Goal: Check status: Check status

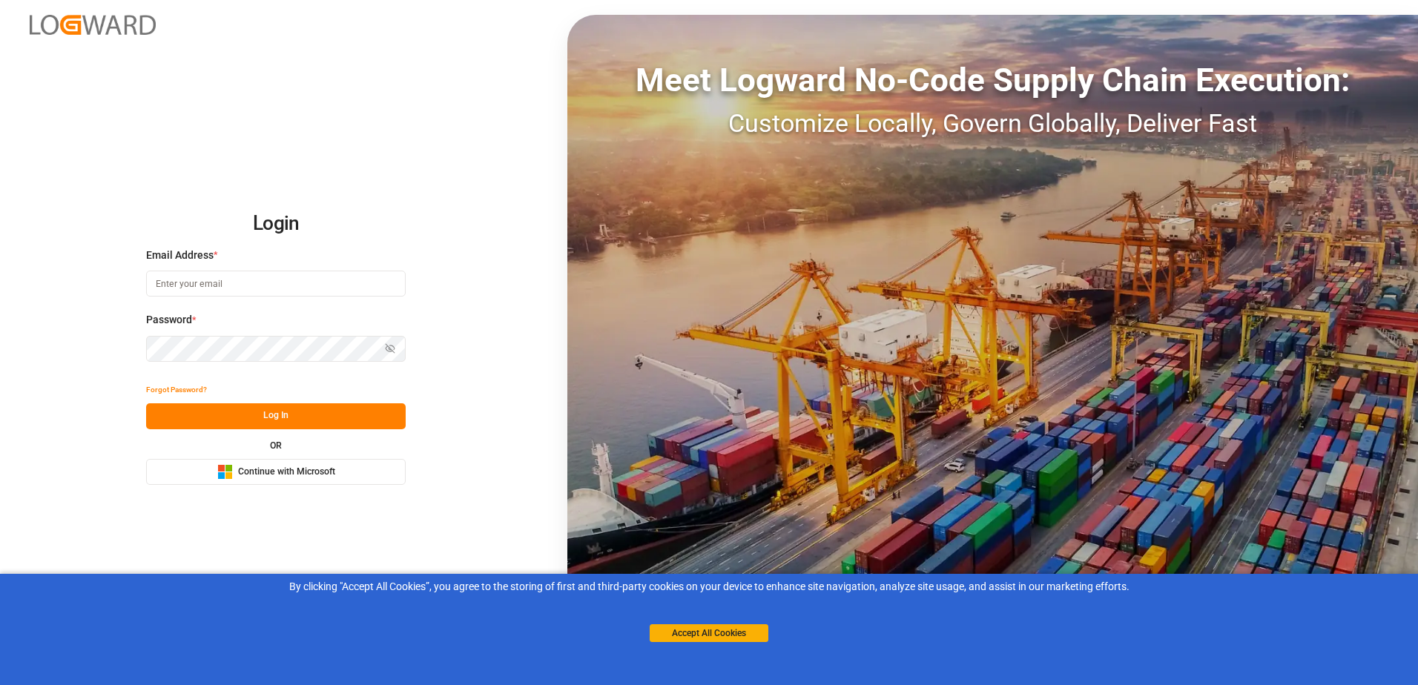
click at [394, 475] on button "Microsoft Logo Continue with Microsoft" at bounding box center [276, 472] width 260 height 26
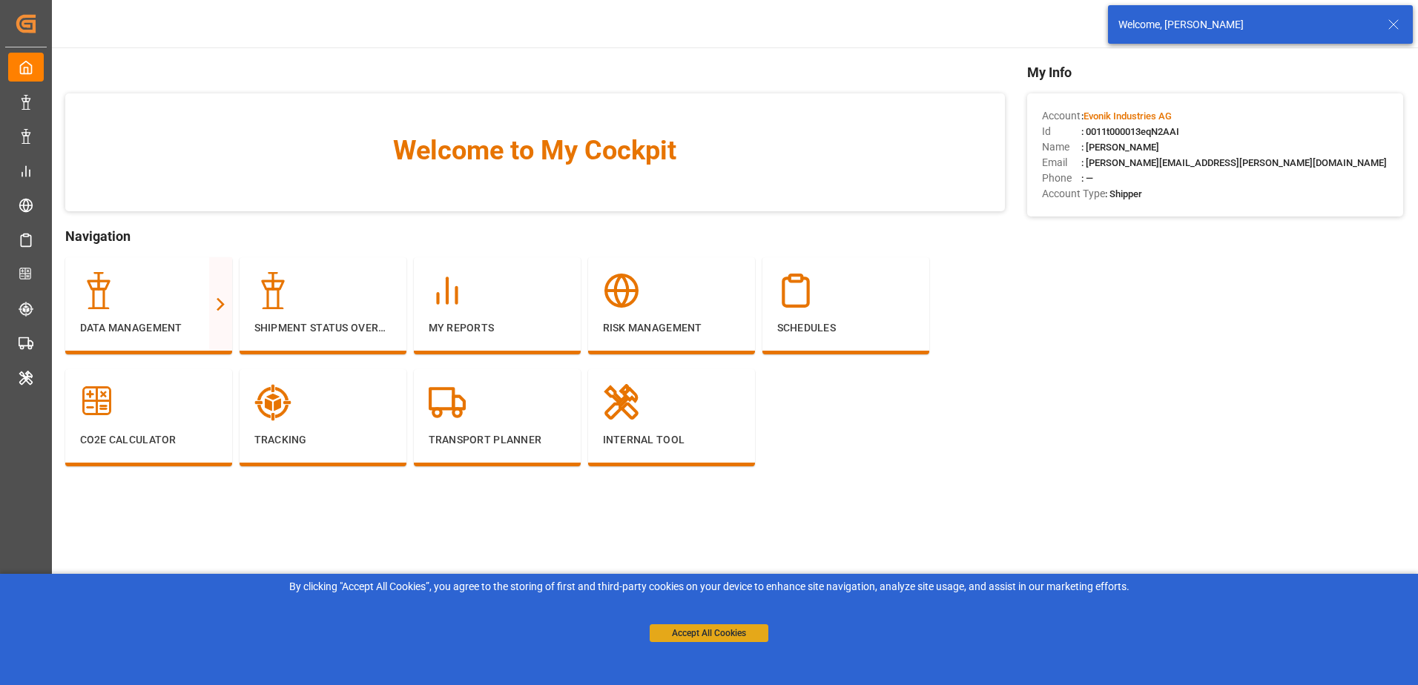
click at [703, 628] on button "Accept All Cookies" at bounding box center [709, 633] width 119 height 18
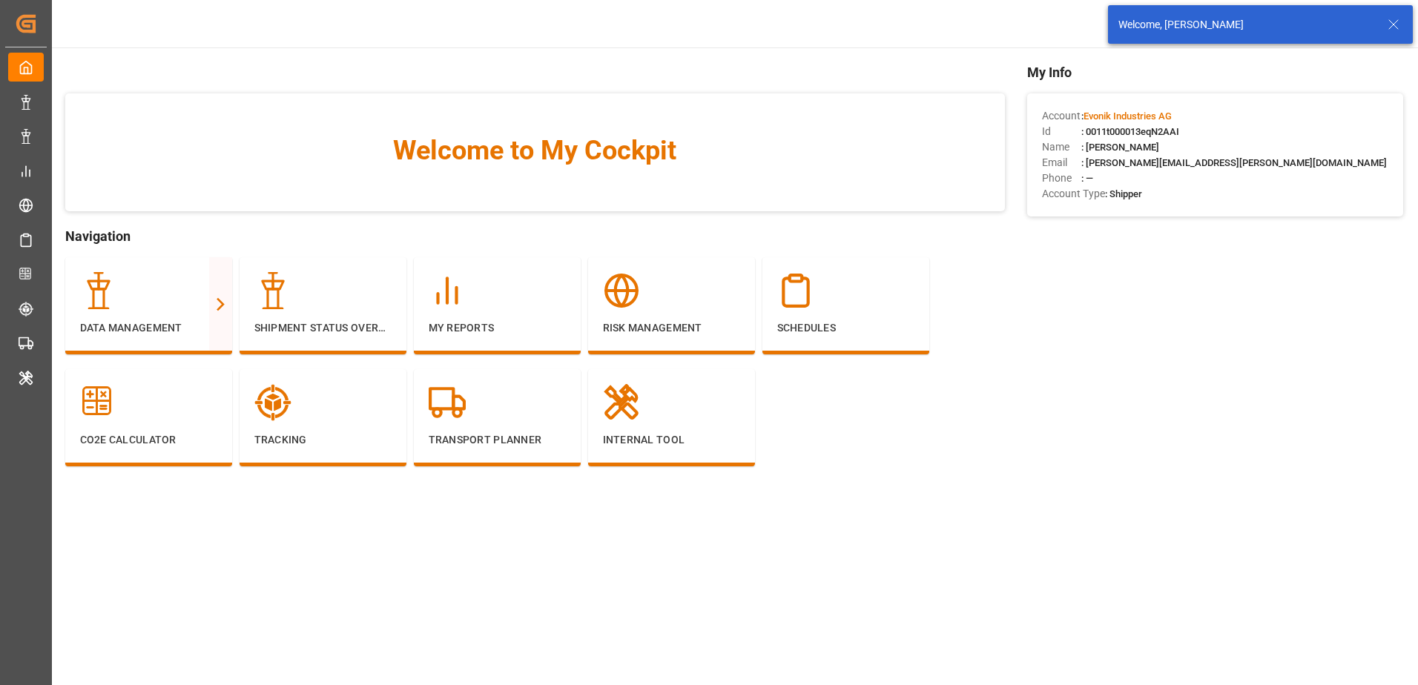
click at [1392, 28] on icon at bounding box center [1393, 25] width 18 height 18
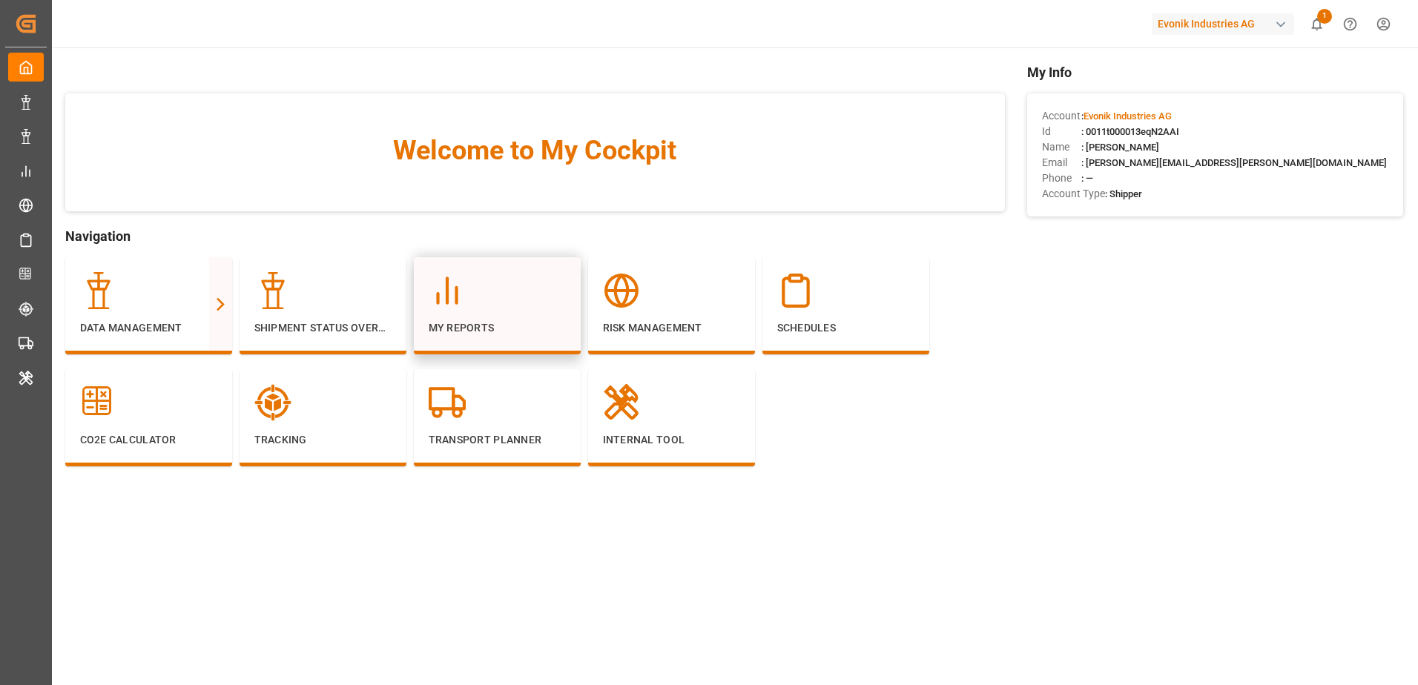
click at [518, 308] on div at bounding box center [497, 290] width 137 height 37
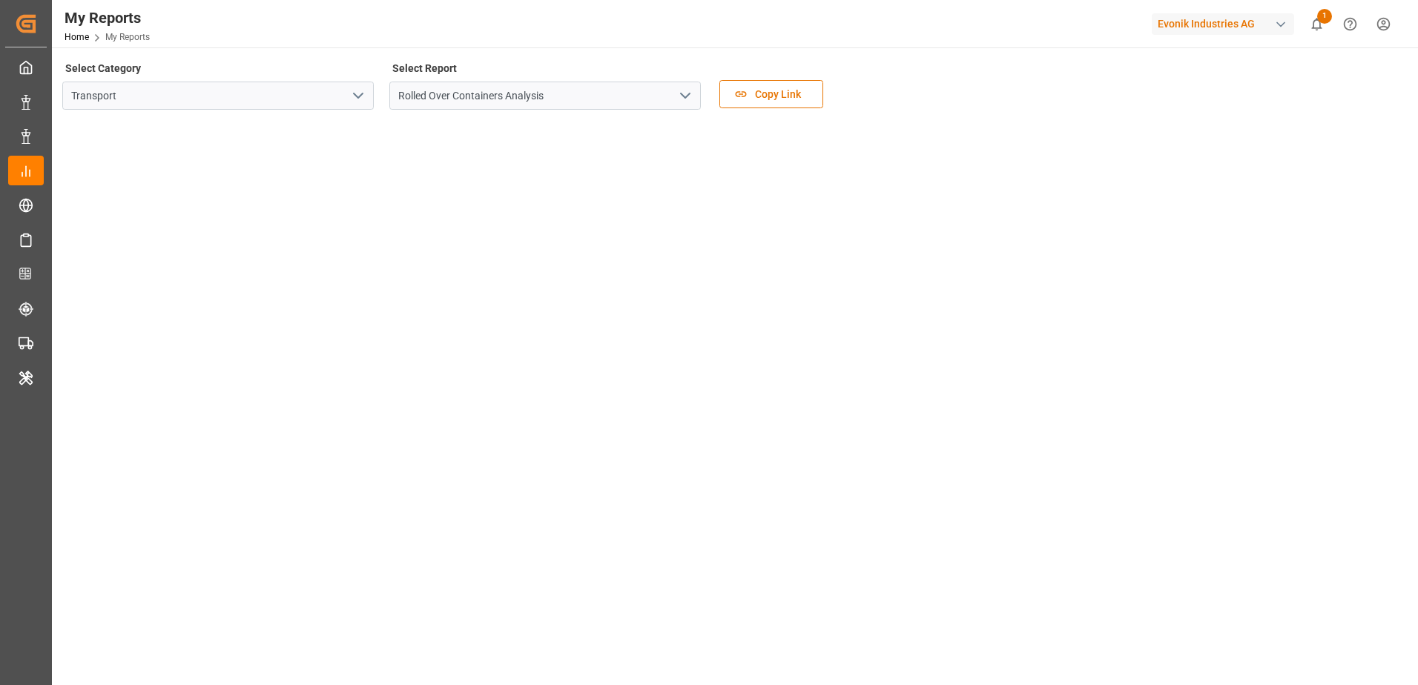
click at [350, 95] on icon "open menu" at bounding box center [358, 96] width 18 height 18
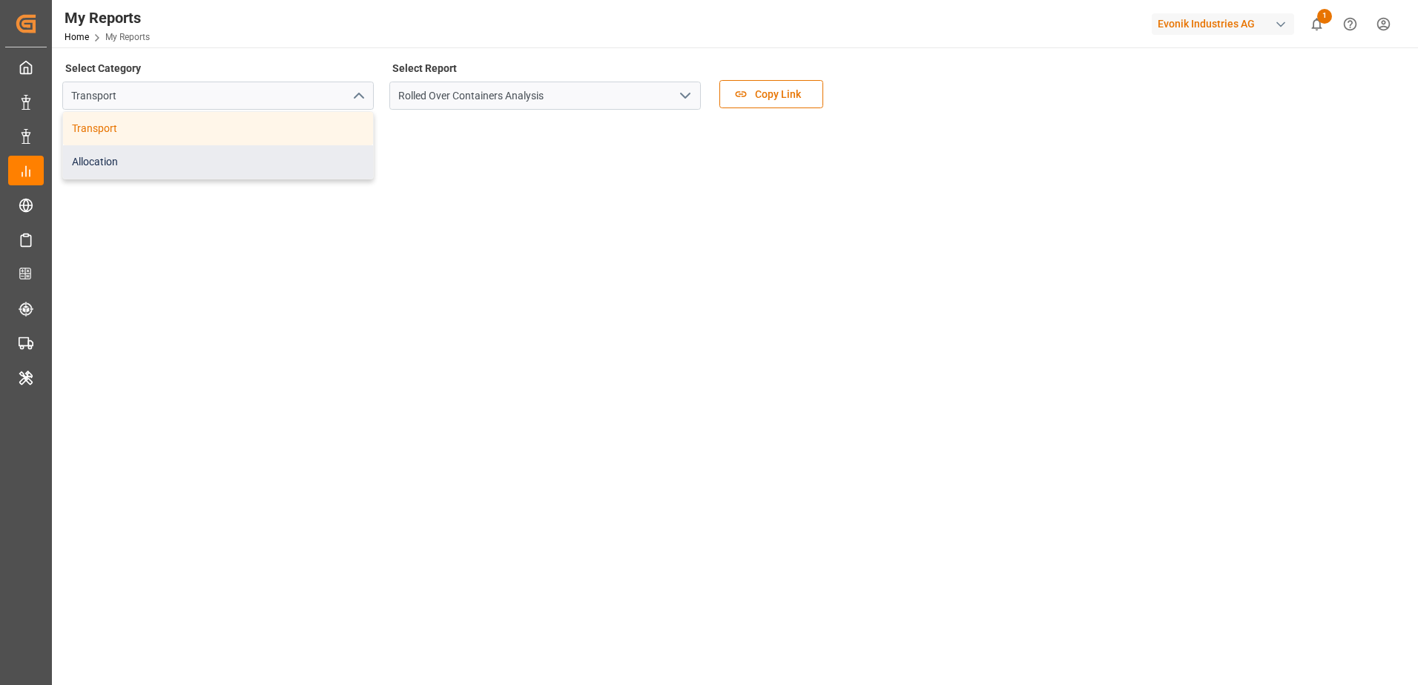
click at [320, 156] on div "Allocation" at bounding box center [218, 161] width 310 height 33
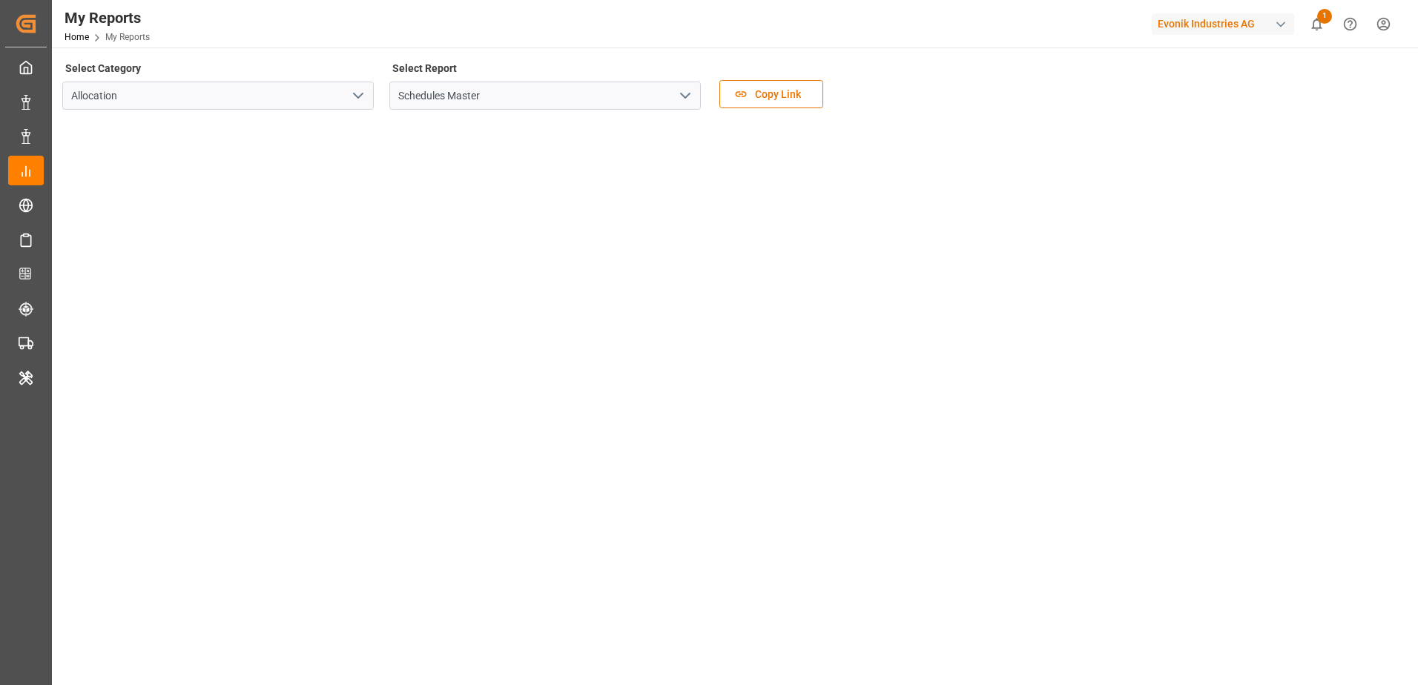
click at [903, 75] on div "Select Category Allocation Select Report Schedules Master Copy Link" at bounding box center [733, 89] width 1342 height 62
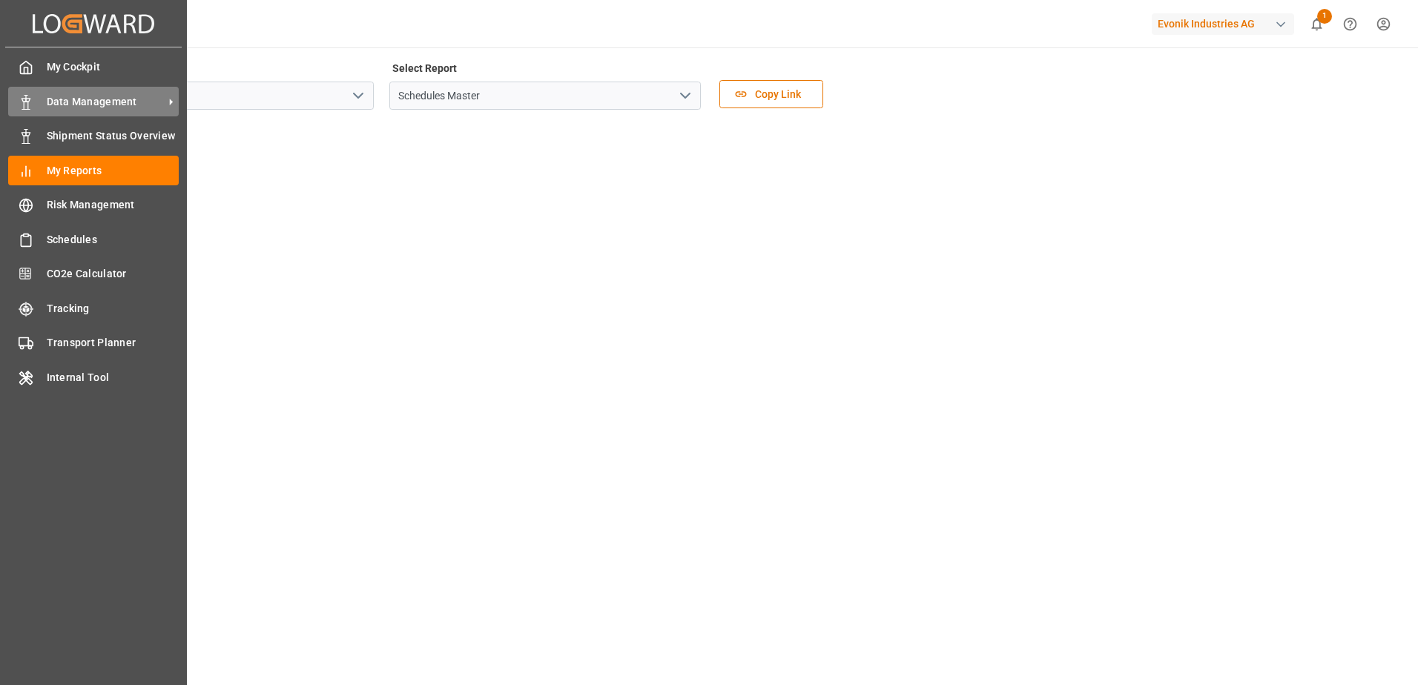
click at [40, 105] on div "Data Management Data Management" at bounding box center [93, 101] width 171 height 29
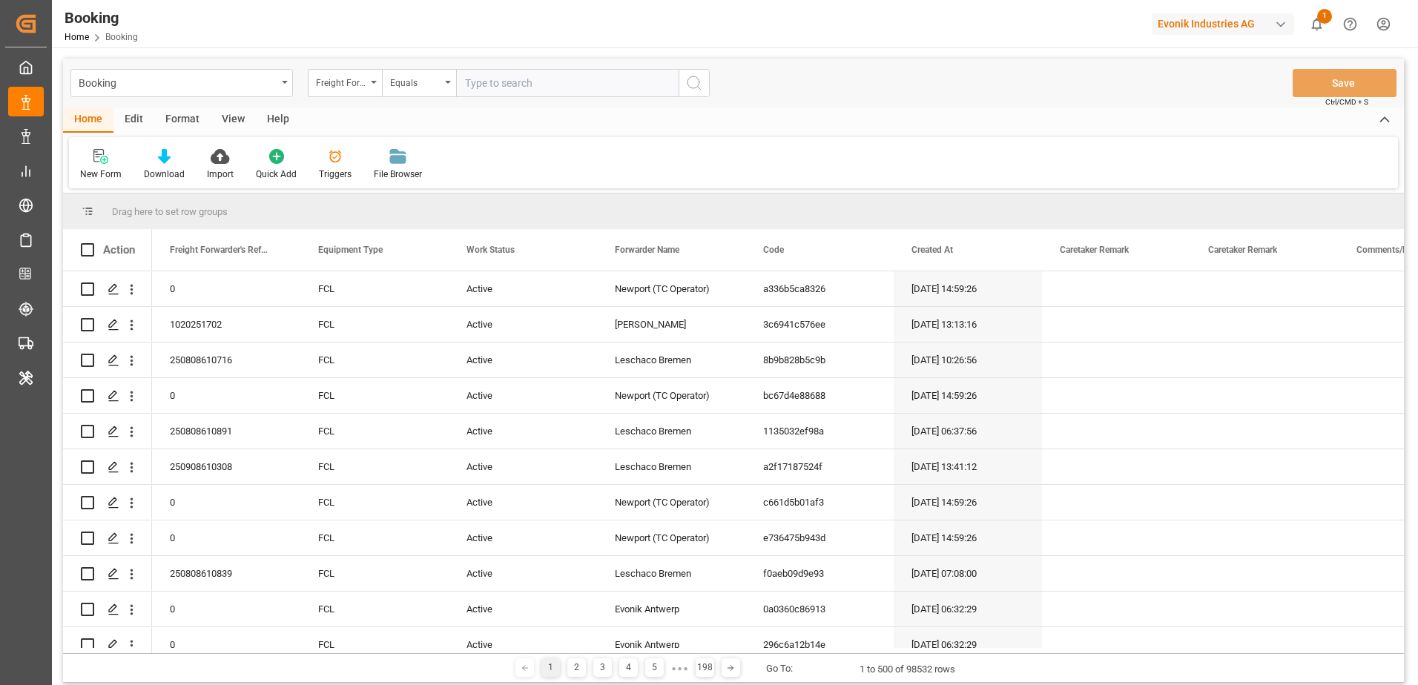
click at [135, 113] on div "Edit" at bounding box center [133, 120] width 41 height 25
click at [348, 85] on div "Freight Forwarder's Reference No." at bounding box center [341, 81] width 50 height 17
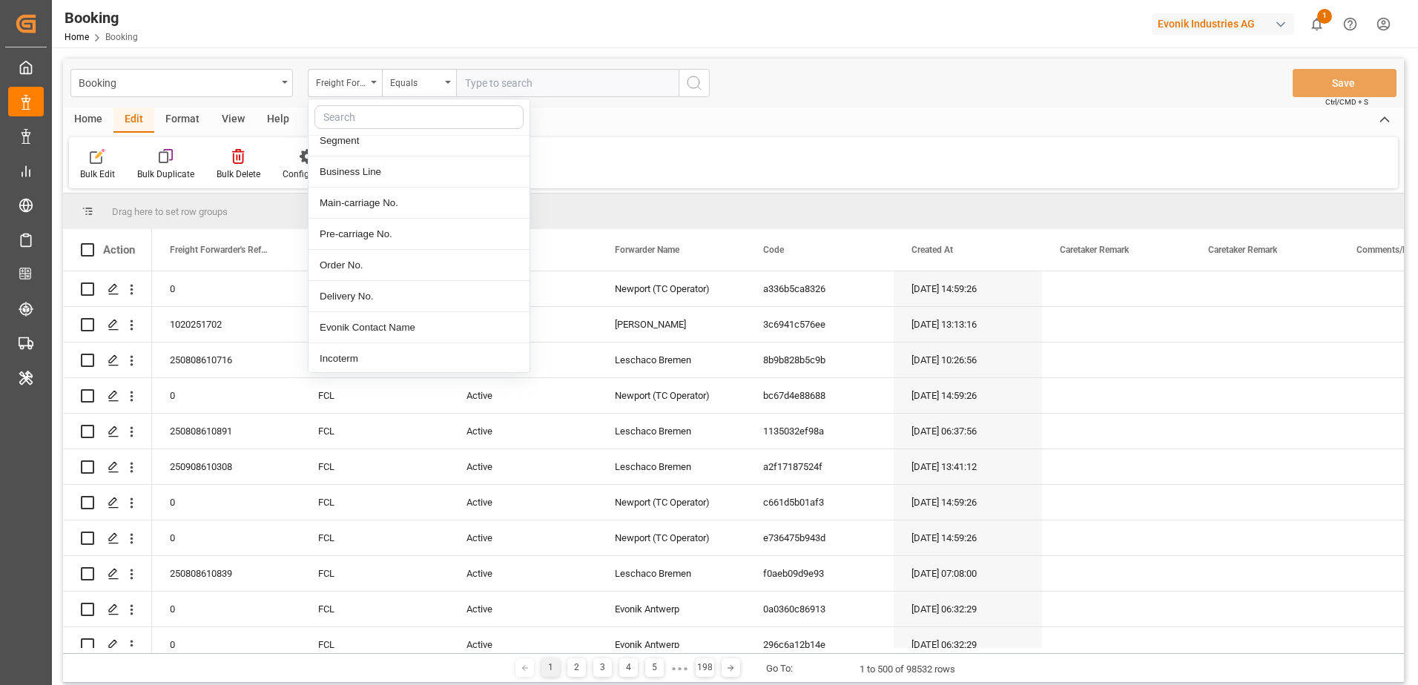
scroll to position [297, 0]
click at [426, 264] on div "Main-carriage No." at bounding box center [418, 259] width 221 height 31
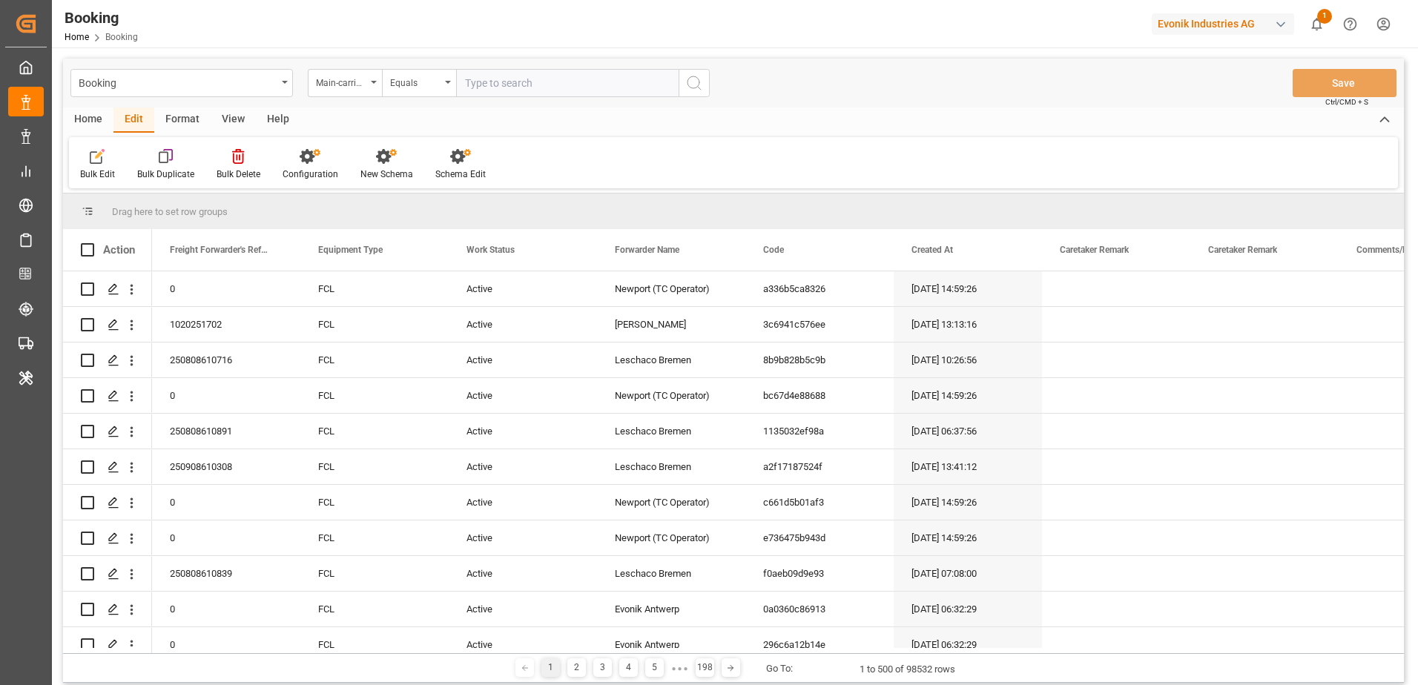
click at [515, 80] on input "text" at bounding box center [567, 83] width 222 height 28
paste input "7001212659"
type input "7001212659"
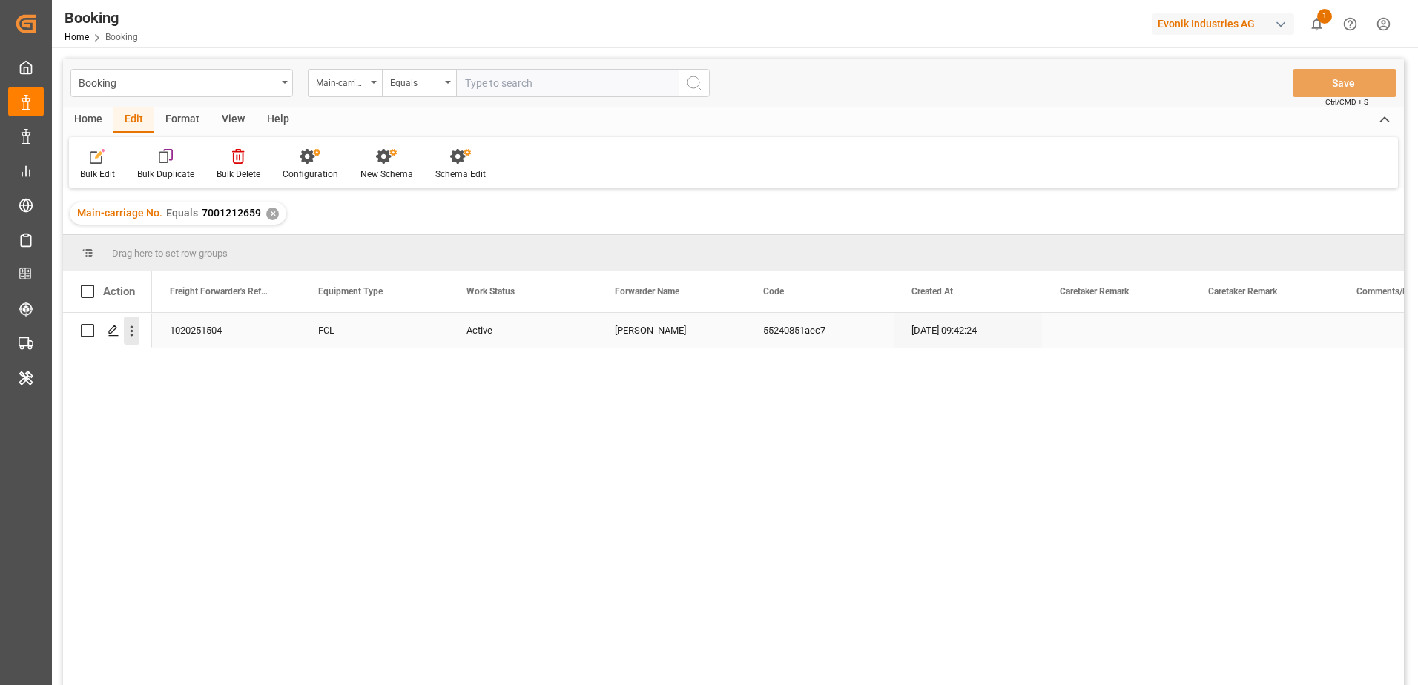
click at [125, 328] on icon "open menu" at bounding box center [132, 331] width 16 height 16
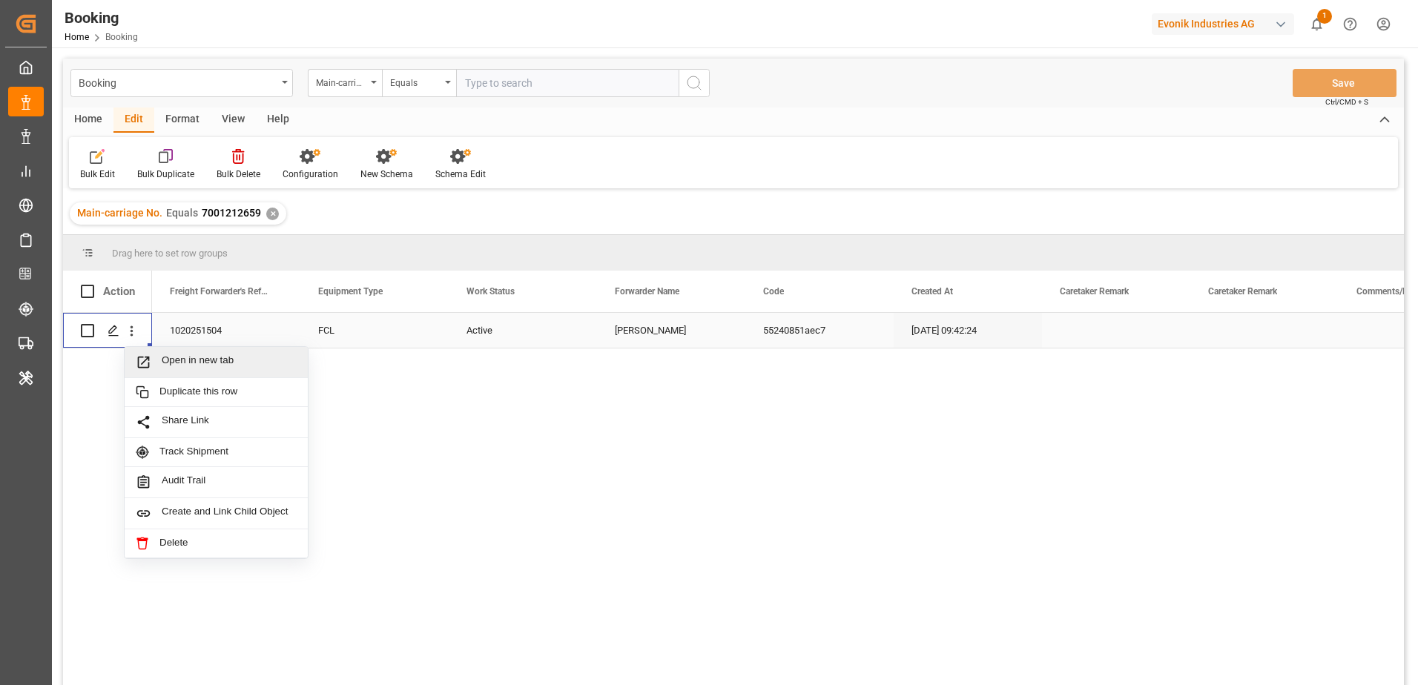
click at [161, 351] on div "Open in new tab" at bounding box center [216, 362] width 183 height 31
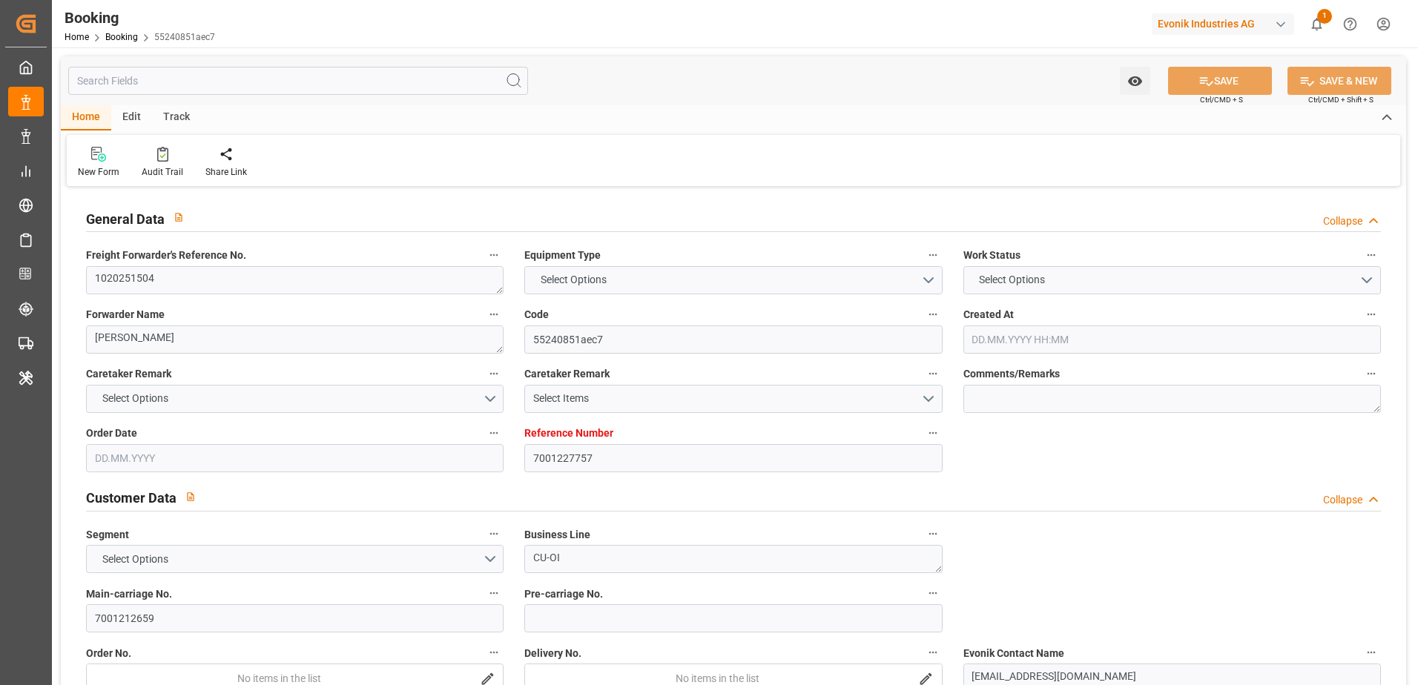
type input "7001227757"
type input "EUNWC"
type input "MYPEN"
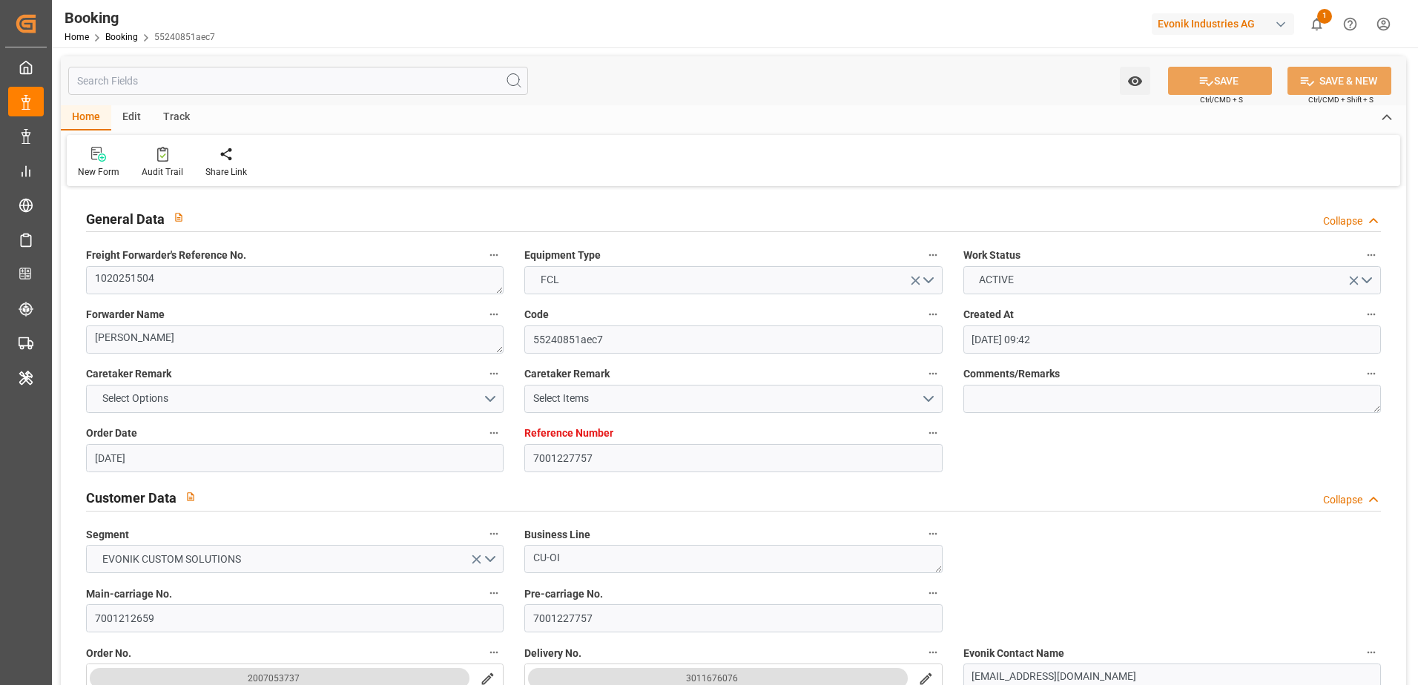
type input "21.07.2025 09:42"
type input "[DATE]"
type input "17.09.2025"
type input "[DATE]"
type input "17.08.2025"
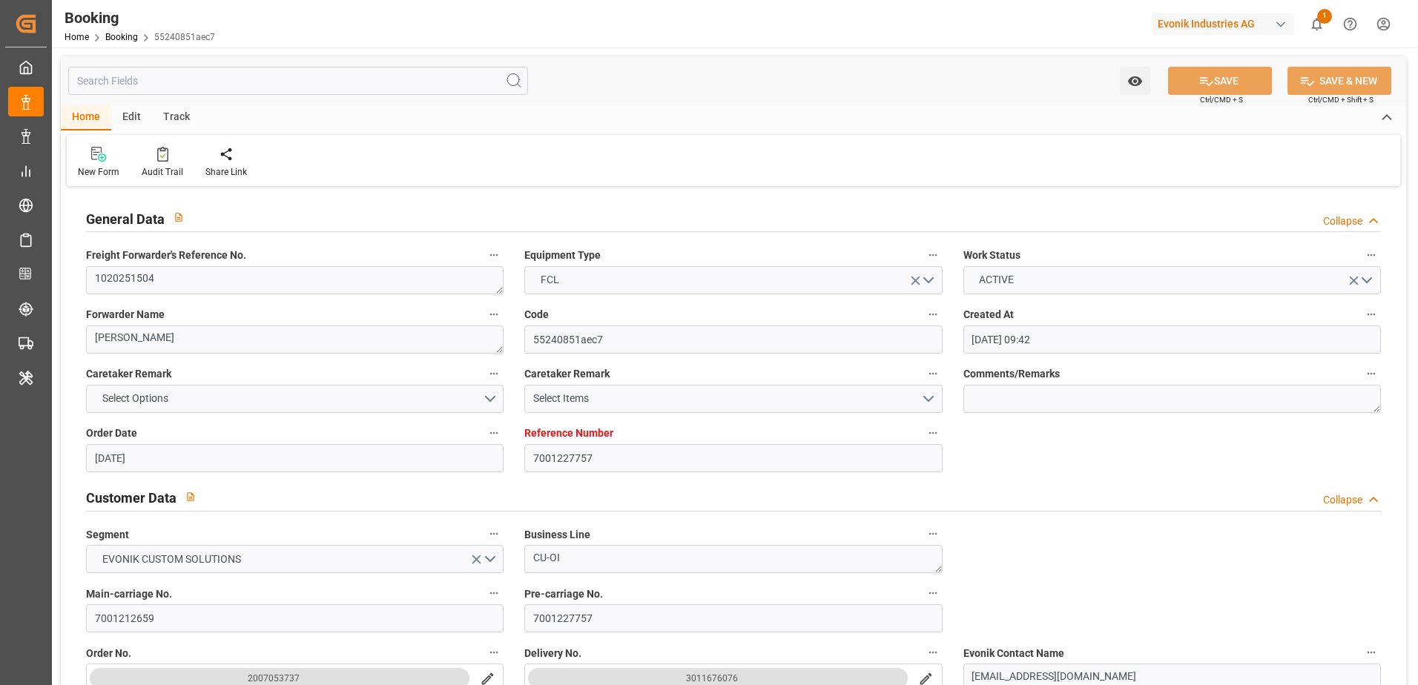
type input "17.08.2025 14:28"
click at [320, 79] on input "text" at bounding box center [298, 81] width 460 height 28
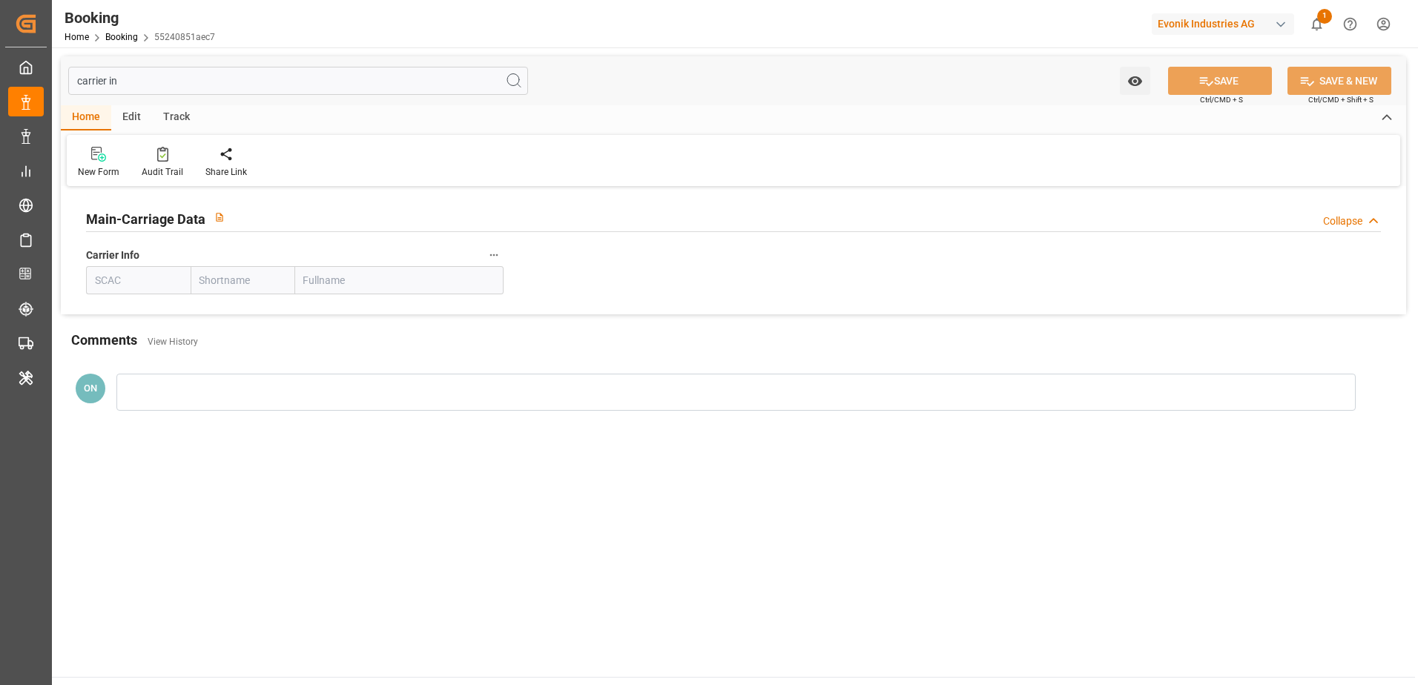
type input "carrier in"
